Goal: Information Seeking & Learning: Learn about a topic

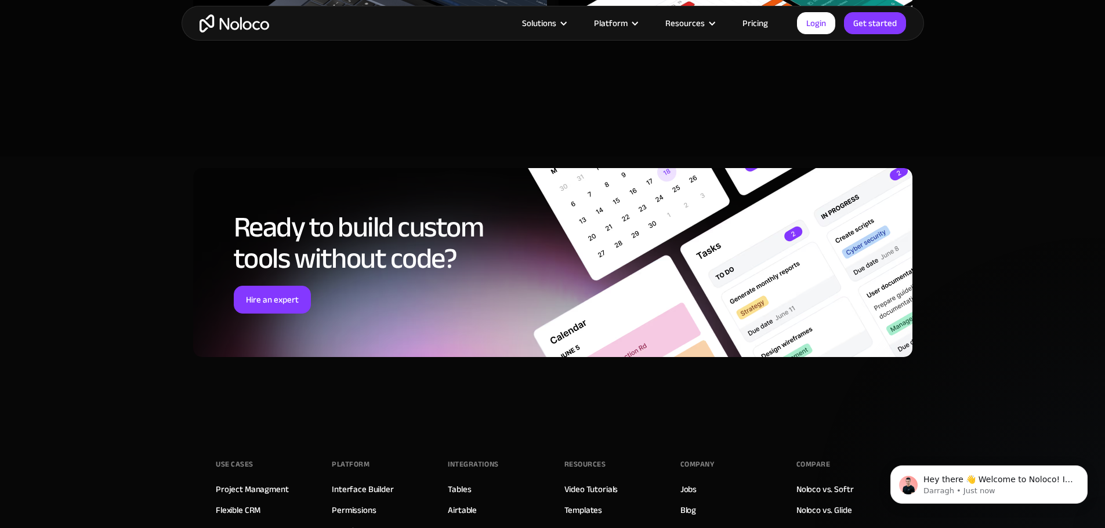
scroll to position [4117, 0]
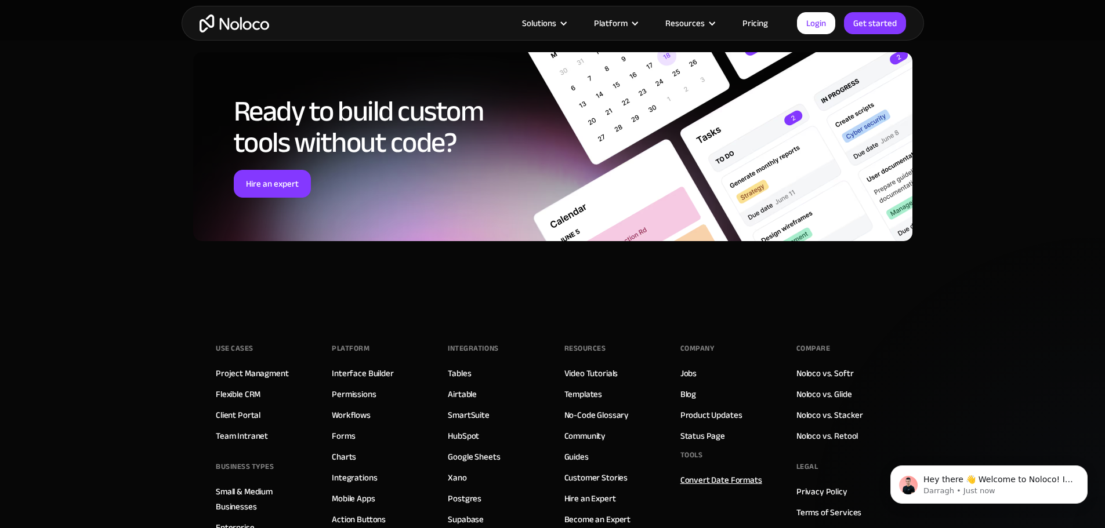
click at [716, 473] on link "Convert Date Formats" at bounding box center [721, 480] width 82 height 15
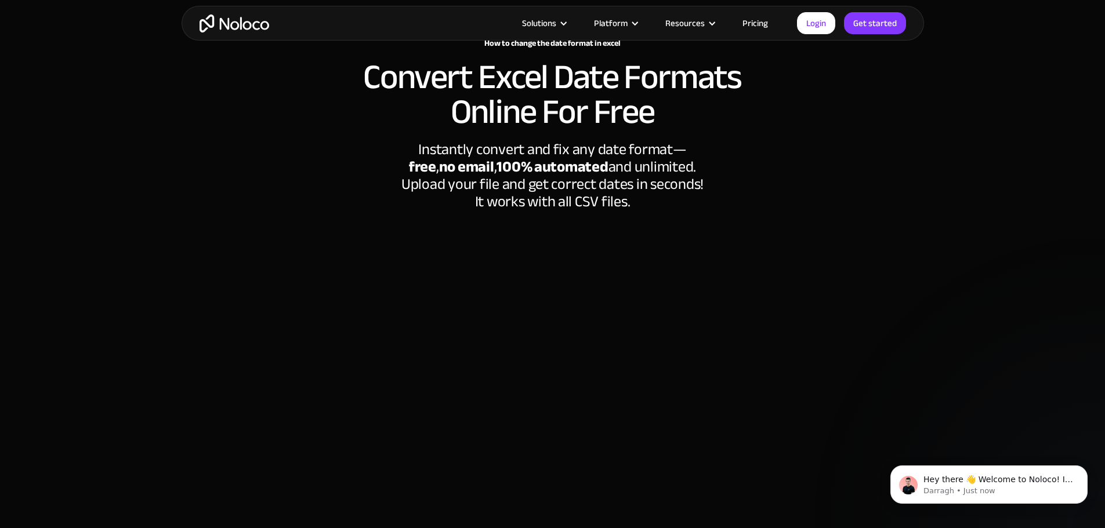
scroll to position [58, 0]
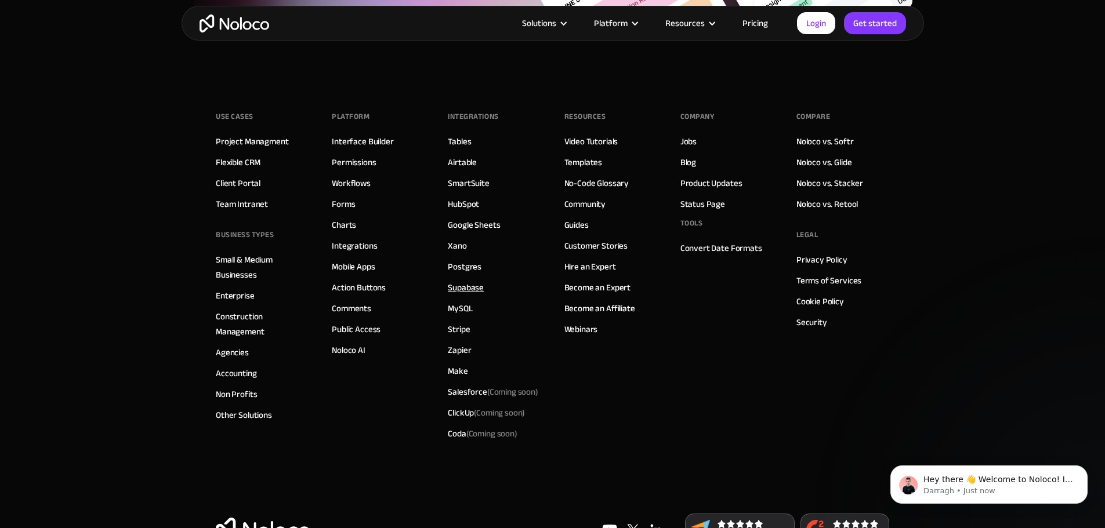
click at [463, 280] on link "Supabase" at bounding box center [466, 287] width 36 height 15
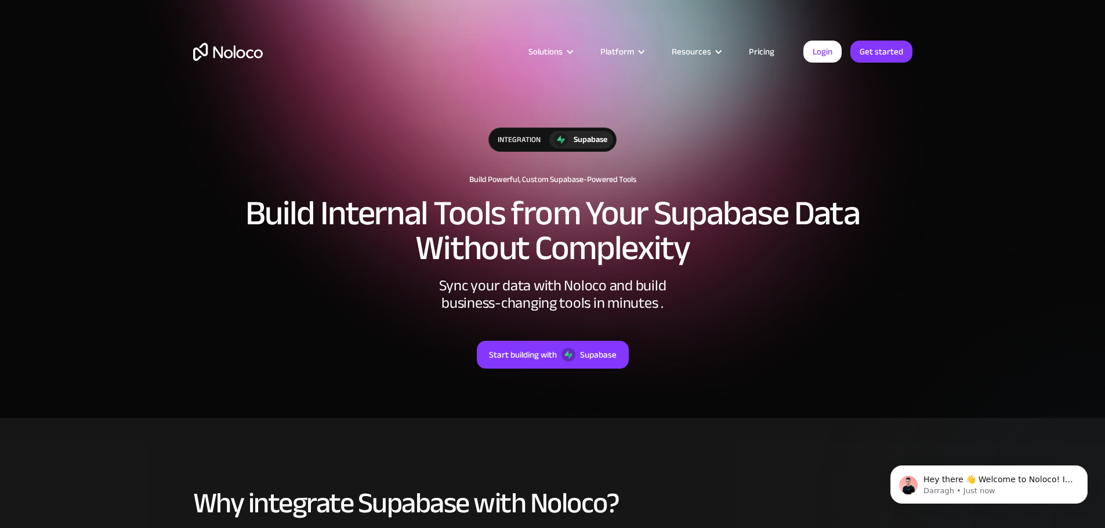
click at [751, 58] on link "Pricing" at bounding box center [761, 51] width 55 height 15
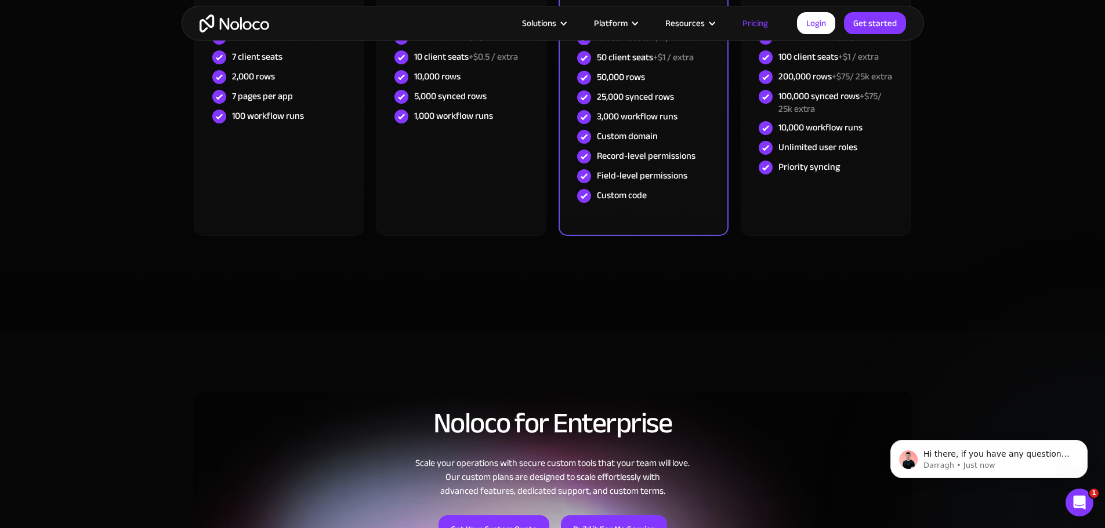
scroll to position [290, 0]
